Goal: Task Accomplishment & Management: Manage account settings

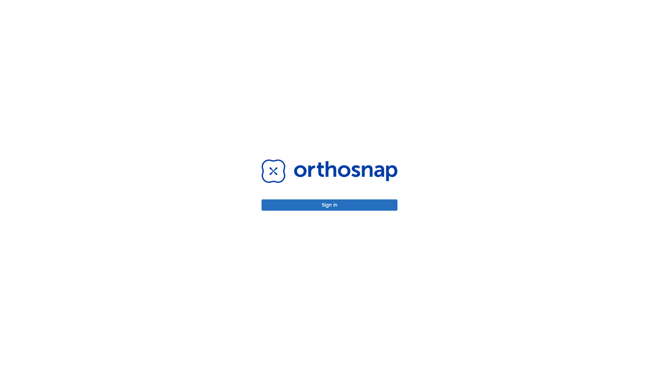
click at [329, 205] on button "Sign in" at bounding box center [329, 205] width 136 height 11
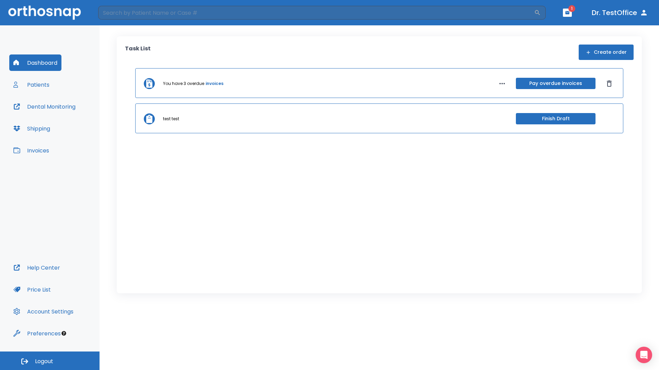
click at [50, 361] on span "Logout" at bounding box center [44, 362] width 18 height 8
